Goal: Information Seeking & Learning: Check status

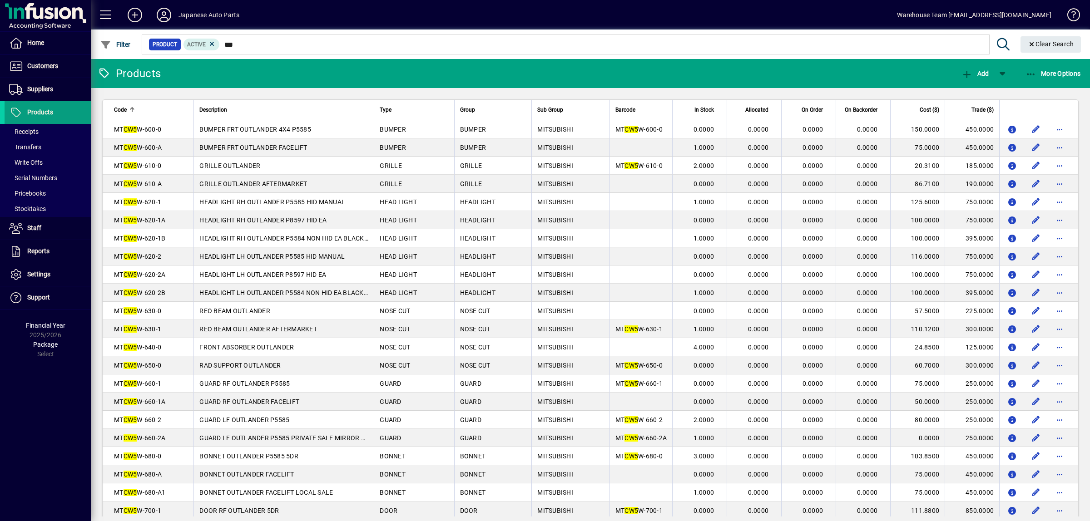
scroll to position [357, 0]
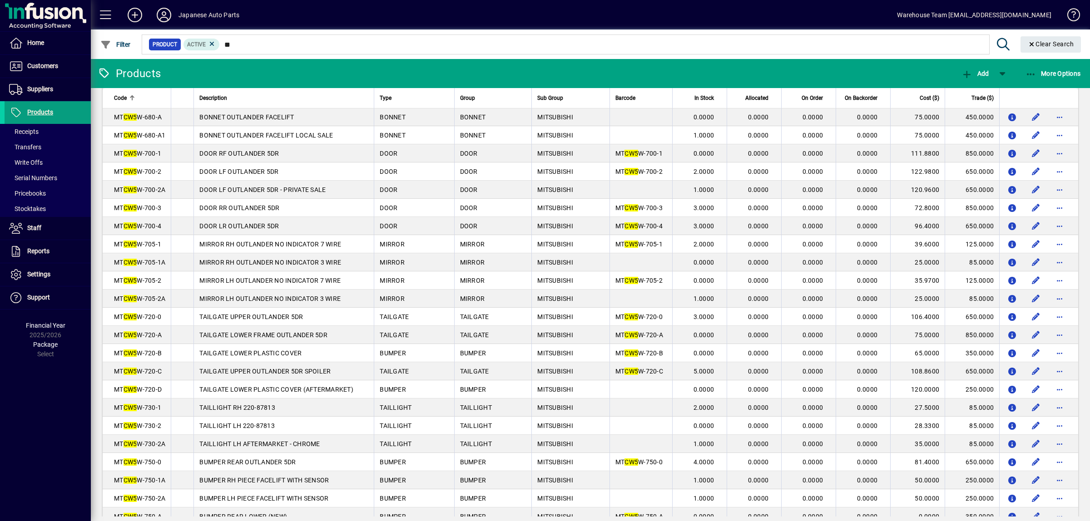
type input "*"
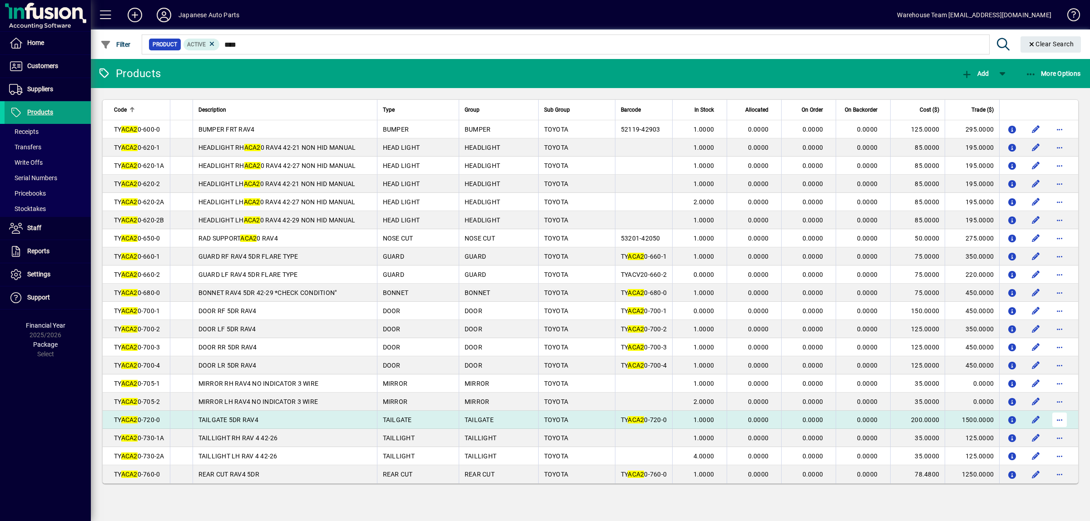
type input "****"
click at [1064, 420] on span "button" at bounding box center [1059, 420] width 22 height 22
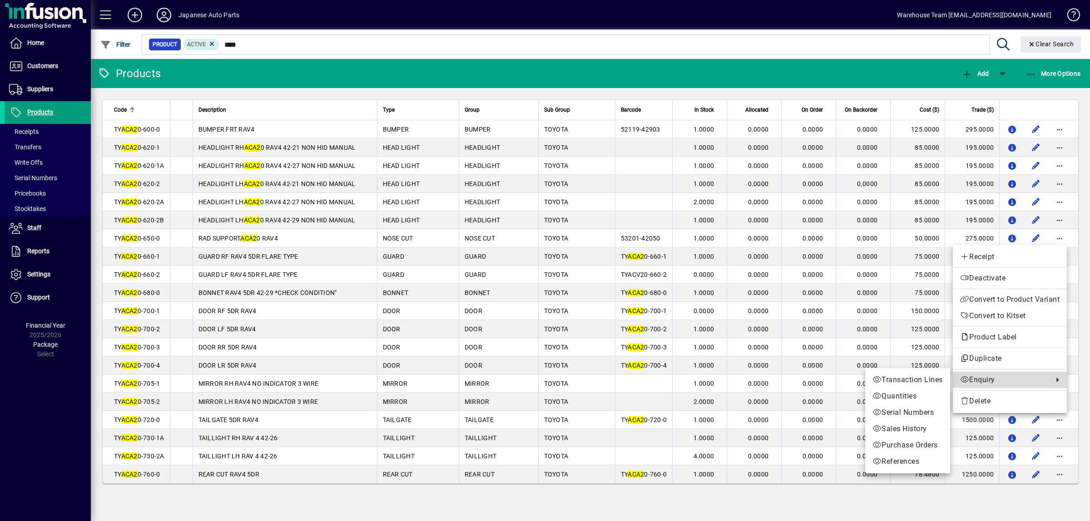
click at [1019, 385] on span "Enquiry" at bounding box center [1004, 380] width 89 height 11
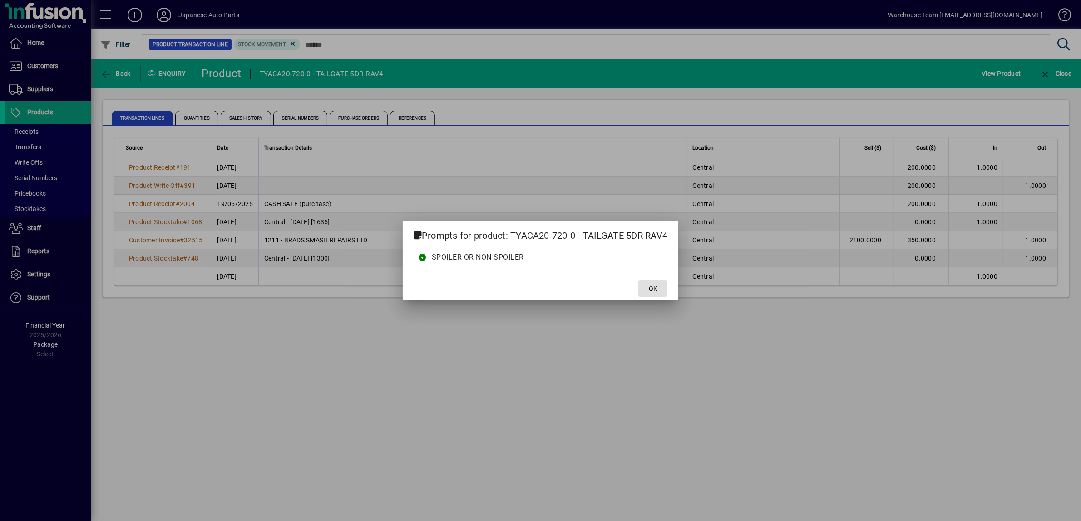
click at [653, 286] on span "OK" at bounding box center [653, 289] width 9 height 10
